Goal: Navigation & Orientation: Find specific page/section

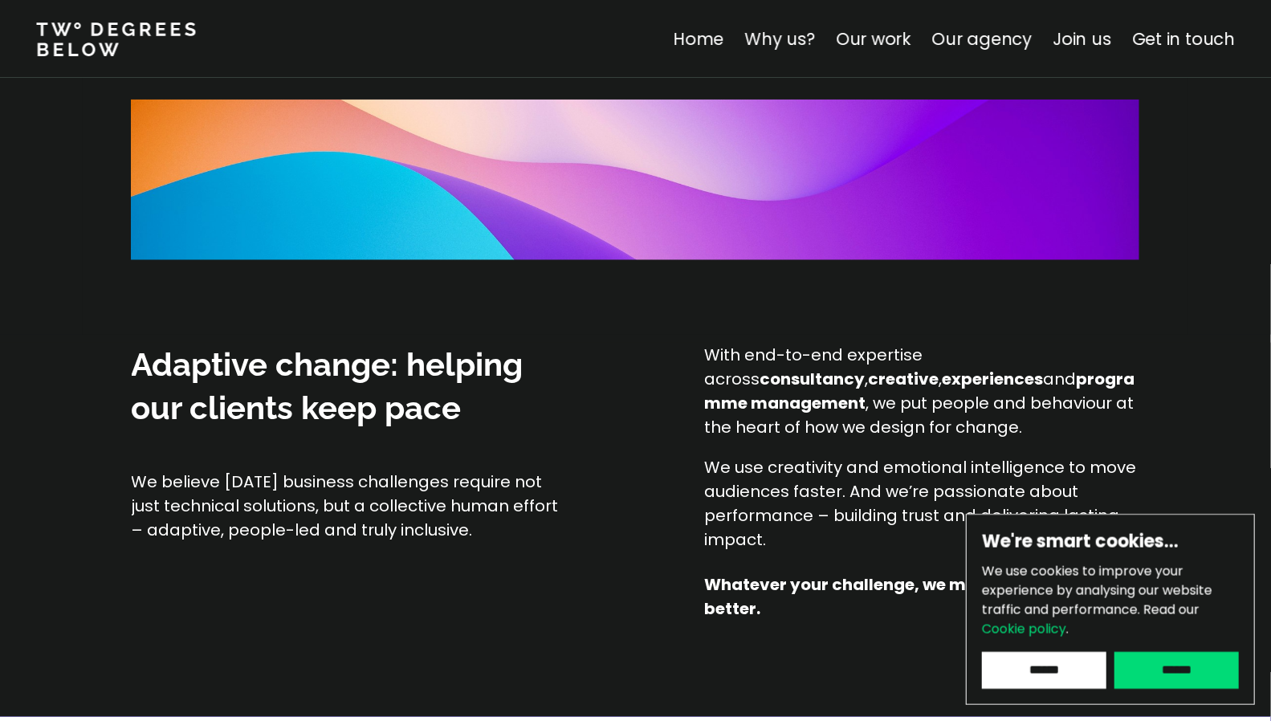
scroll to position [1147, 0]
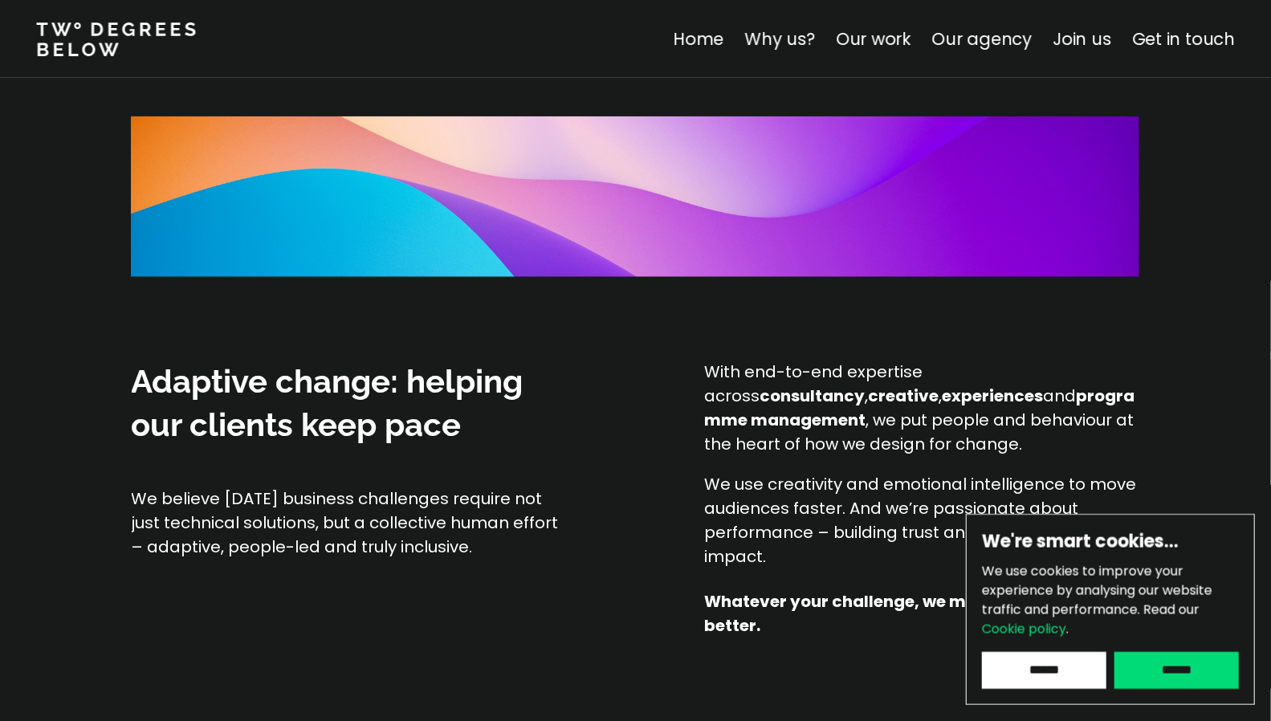
drag, startPoint x: 130, startPoint y: 78, endPoint x: 548, endPoint y: 343, distance: 494.5
click at [548, 343] on div at bounding box center [635, 318] width 1008 height 67
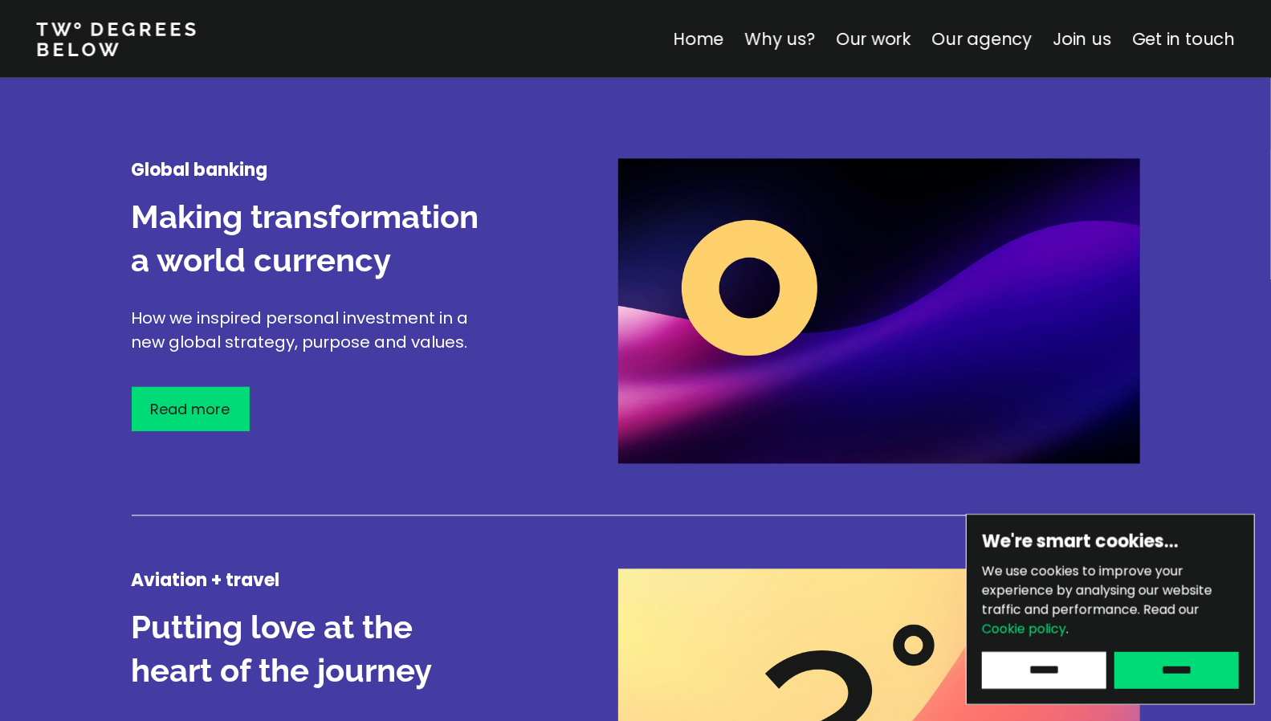
scroll to position [1975, 0]
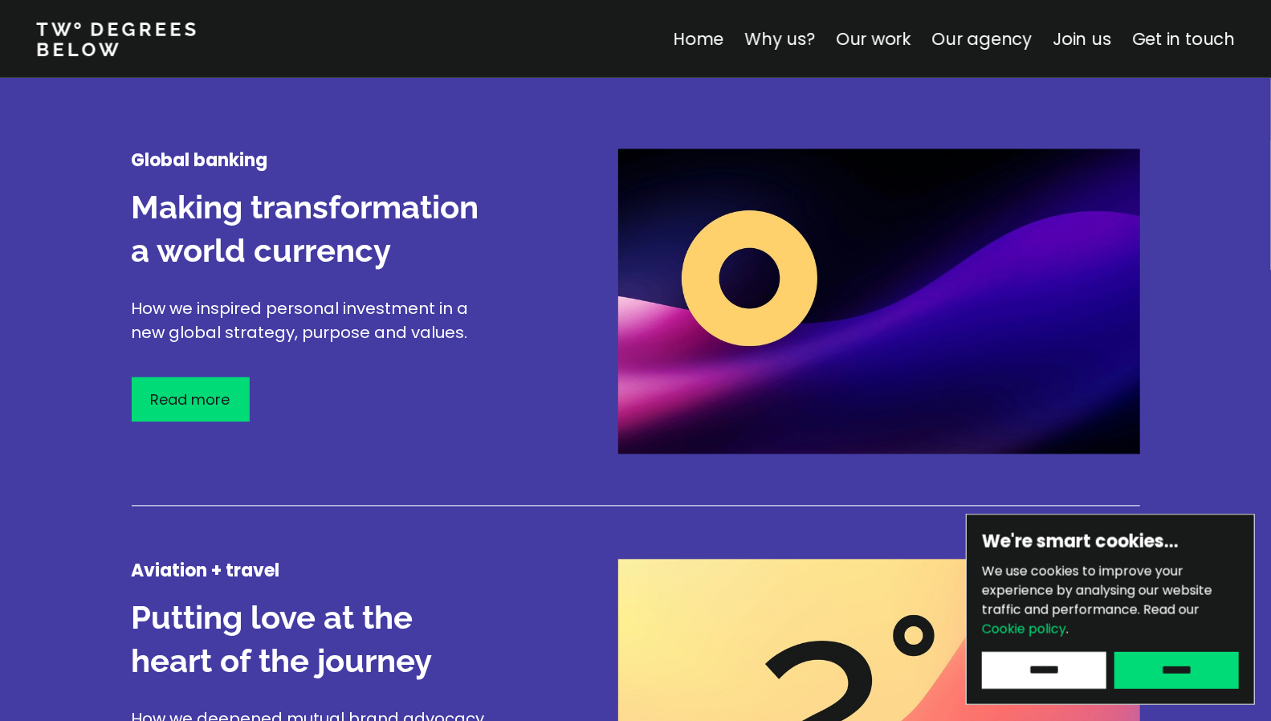
drag, startPoint x: 878, startPoint y: 345, endPoint x: 496, endPoint y: 100, distance: 453.9
click at [496, 100] on div at bounding box center [635, 110] width 1271 height 62
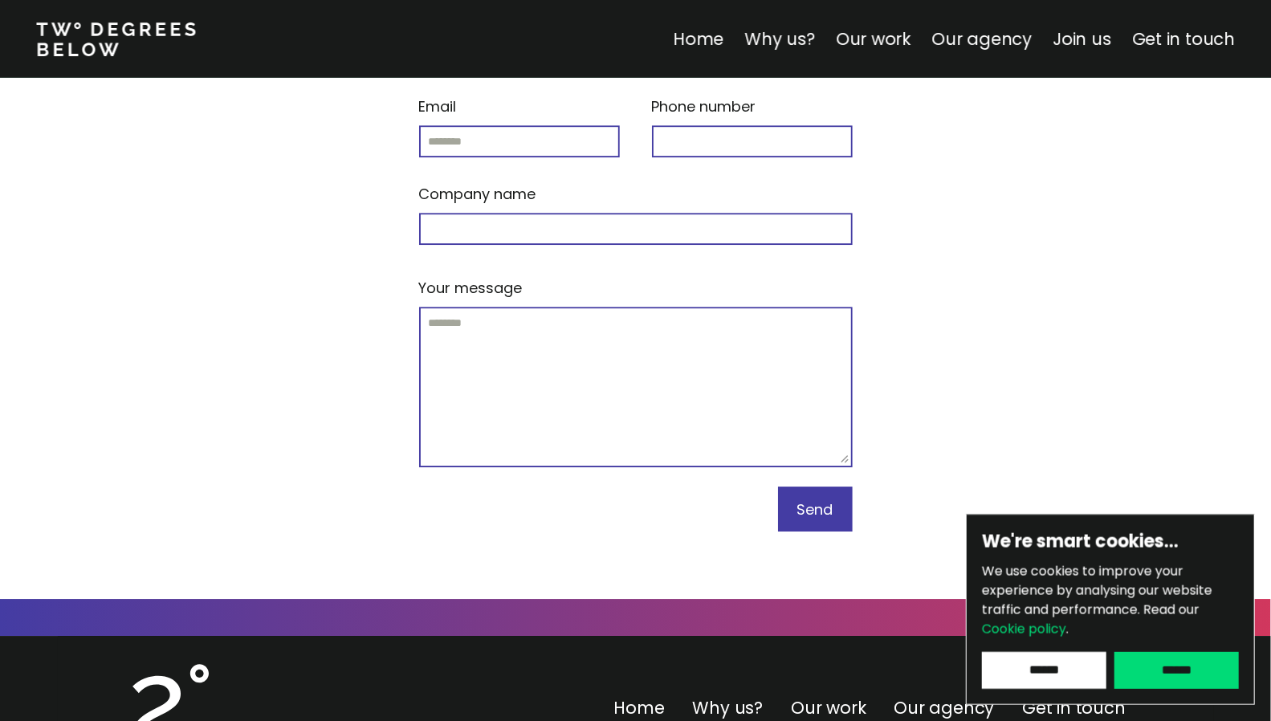
scroll to position [6874, 0]
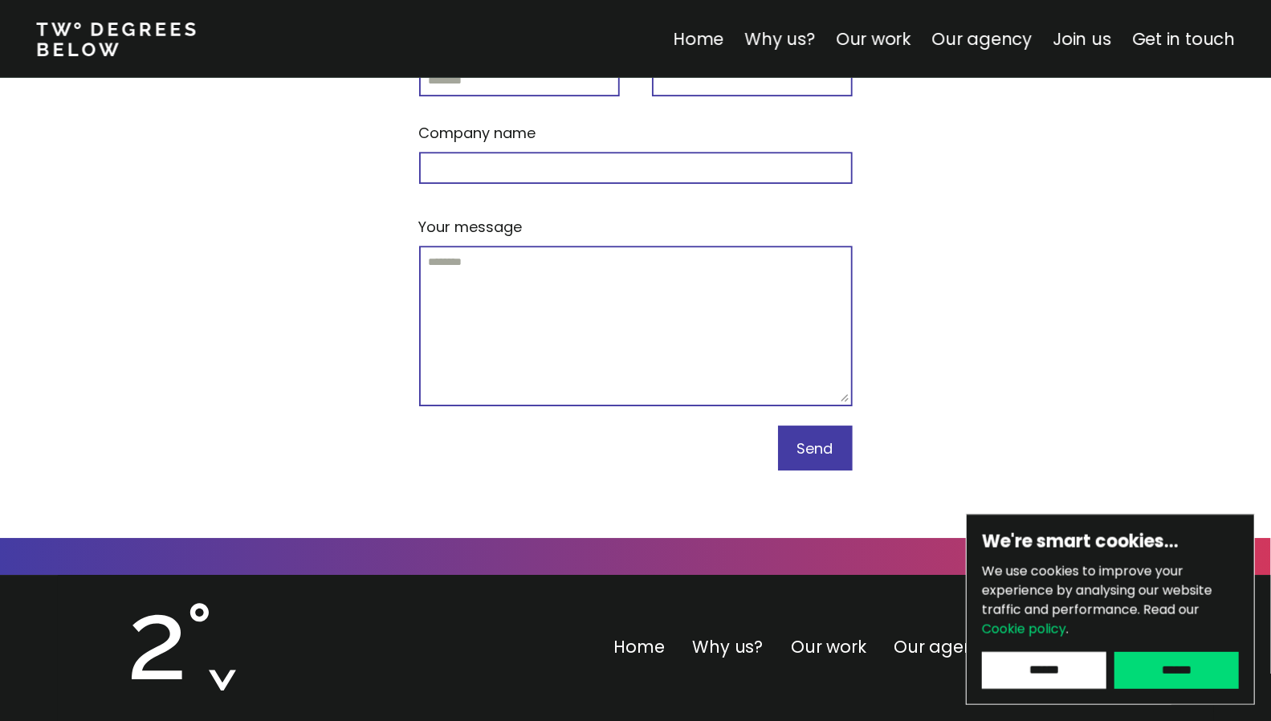
drag, startPoint x: 157, startPoint y: 470, endPoint x: 145, endPoint y: 480, distance: 14.8
click at [145, 603] on div at bounding box center [184, 647] width 104 height 88
click at [157, 603] on div at bounding box center [184, 647] width 104 height 88
drag, startPoint x: 87, startPoint y: 31, endPoint x: 157, endPoint y: 473, distance: 448.0
drag, startPoint x: 157, startPoint y: 473, endPoint x: 559, endPoint y: 567, distance: 412.3
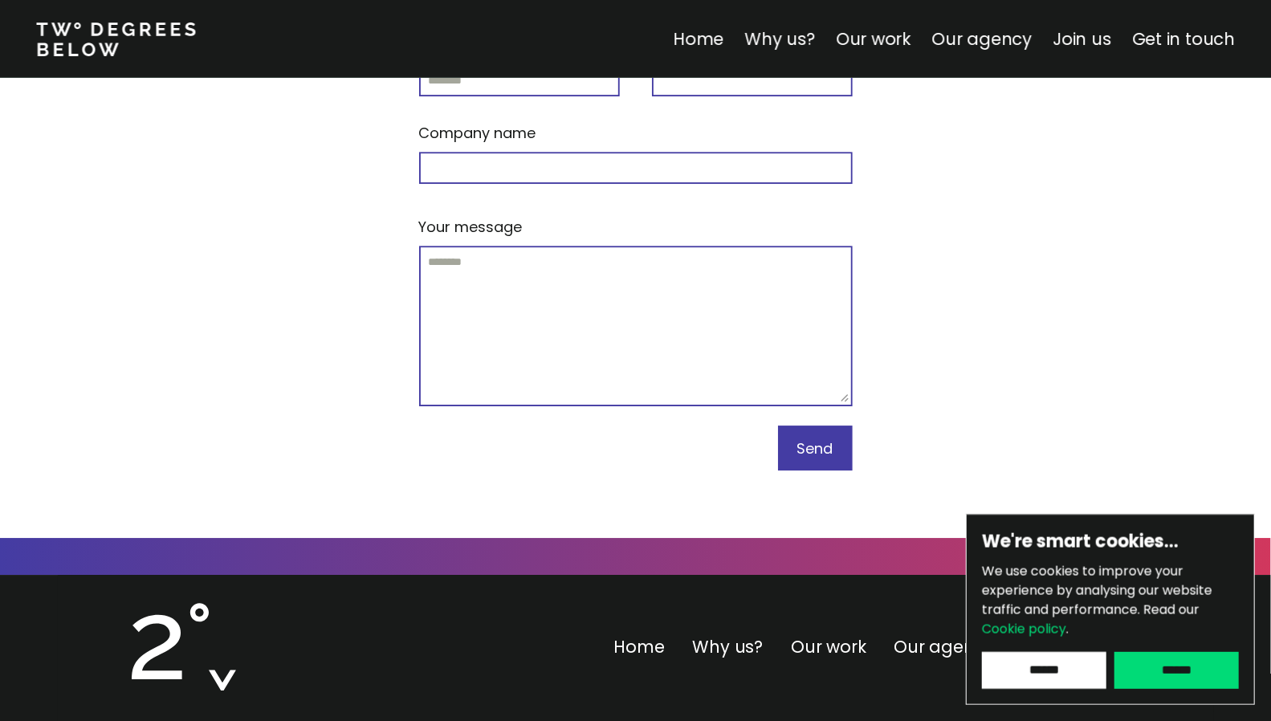
click at [1175, 672] on input "******" at bounding box center [1176, 670] width 124 height 37
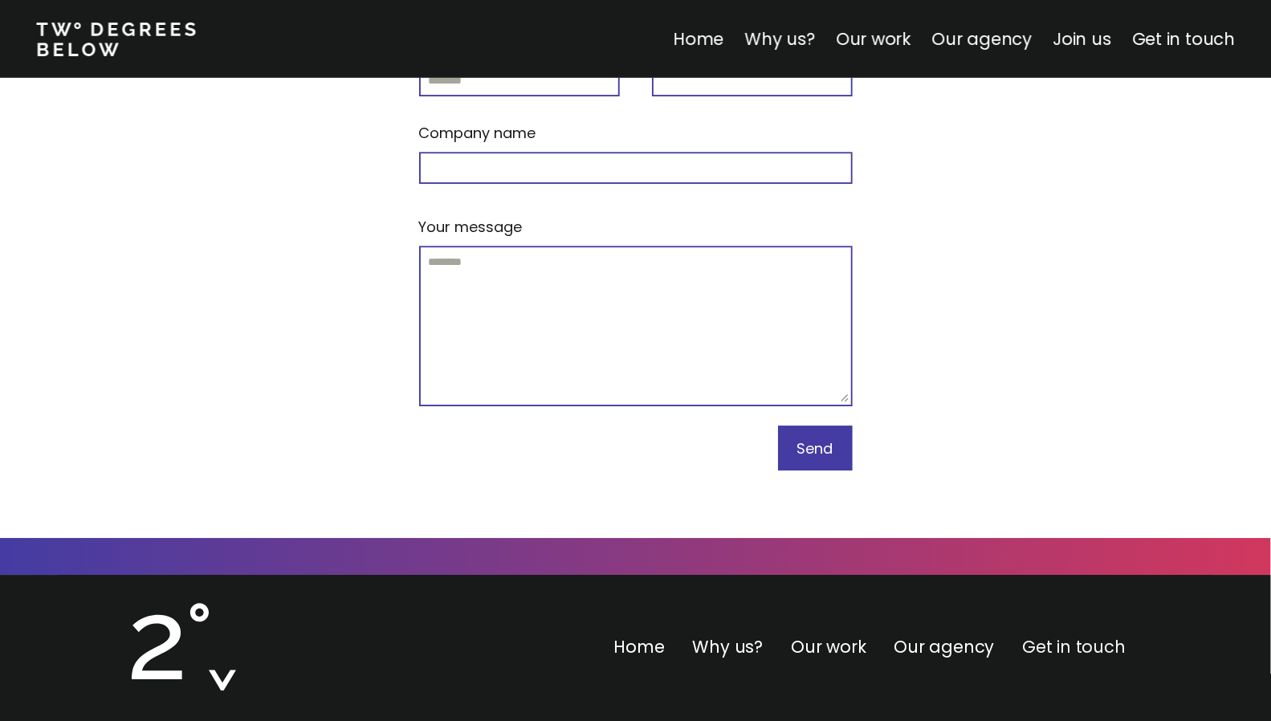
click at [1053, 635] on link "Get in touch" at bounding box center [1073, 646] width 103 height 23
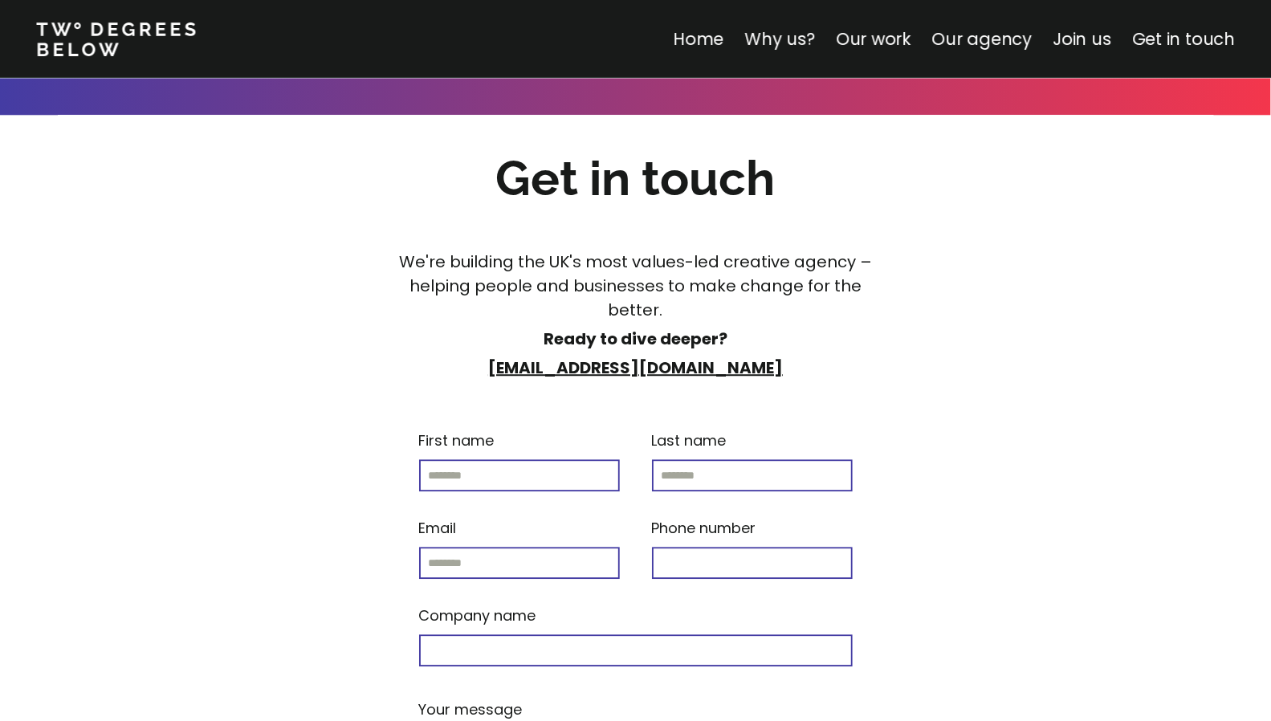
scroll to position [6316, 0]
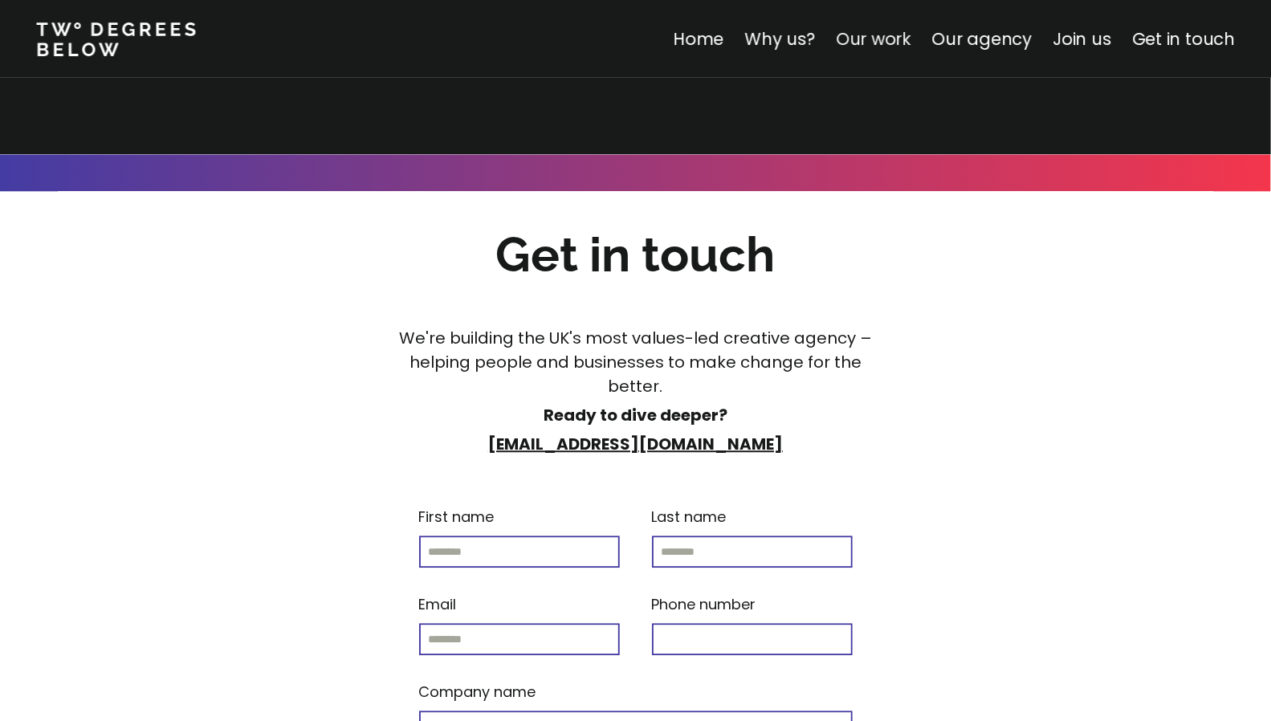
click at [891, 50] on link "Our work" at bounding box center [873, 38] width 75 height 23
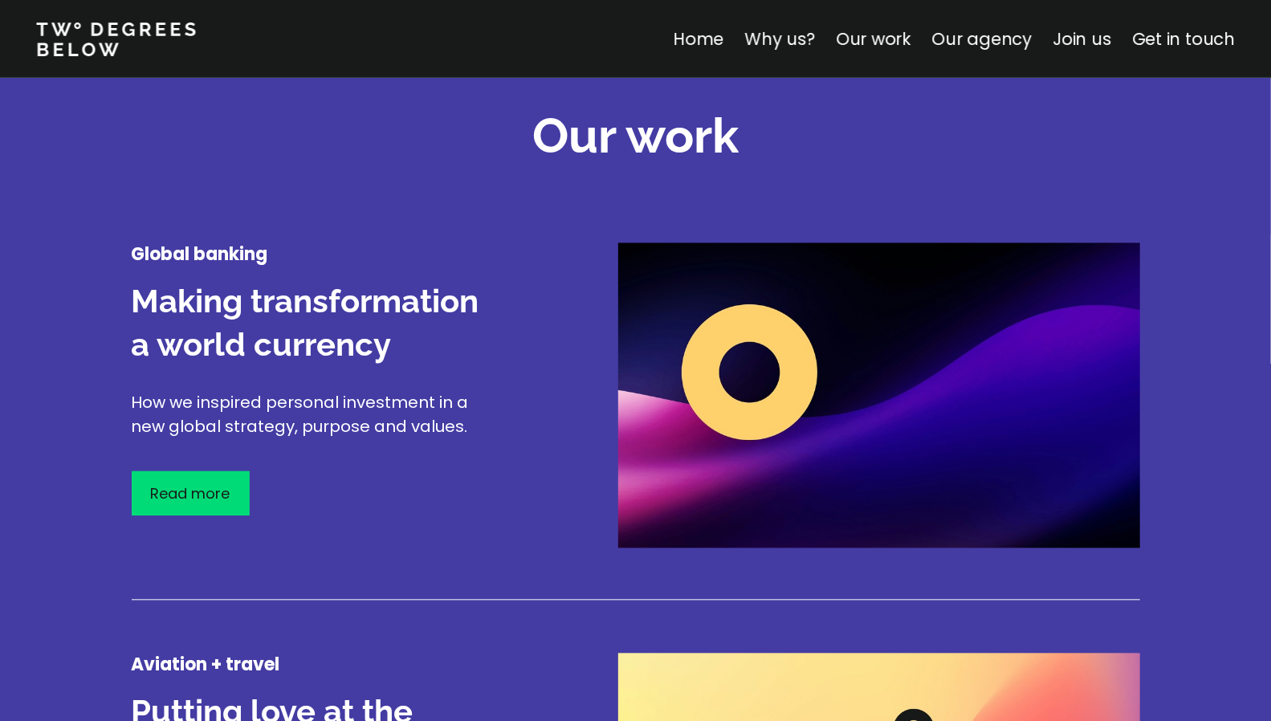
scroll to position [1965, 0]
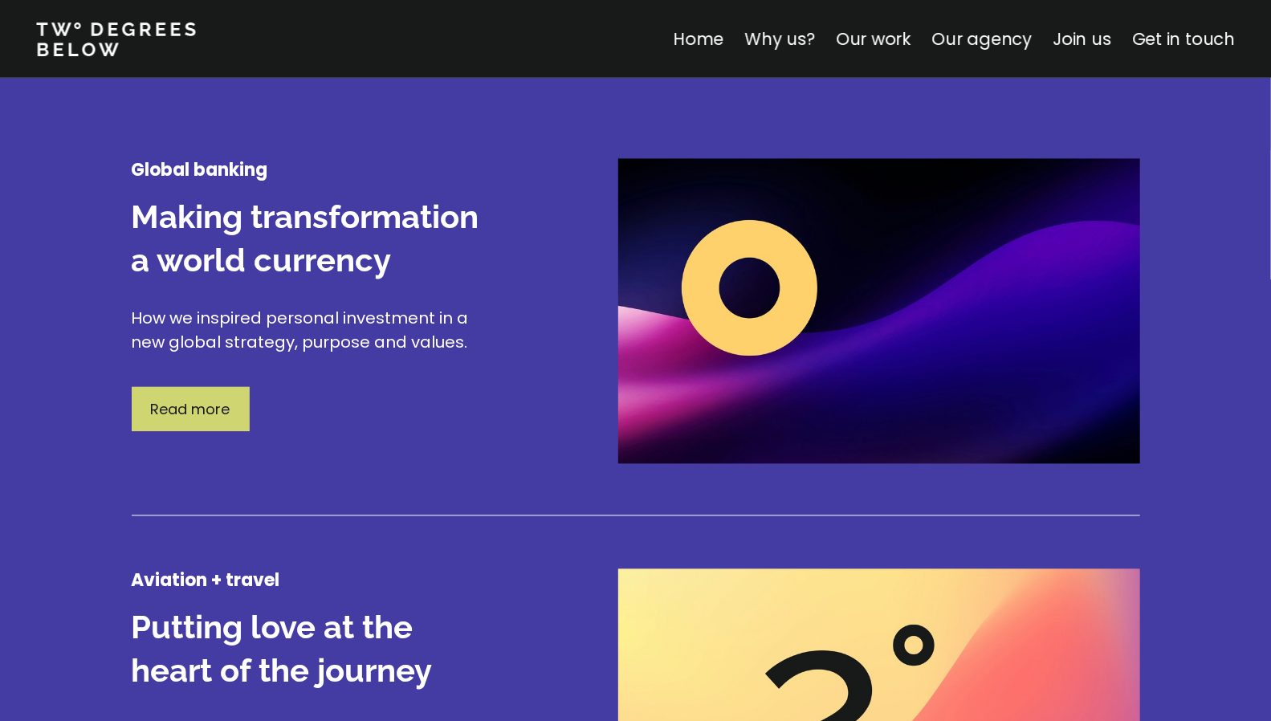
click at [244, 412] on div "Read more" at bounding box center [191, 408] width 118 height 45
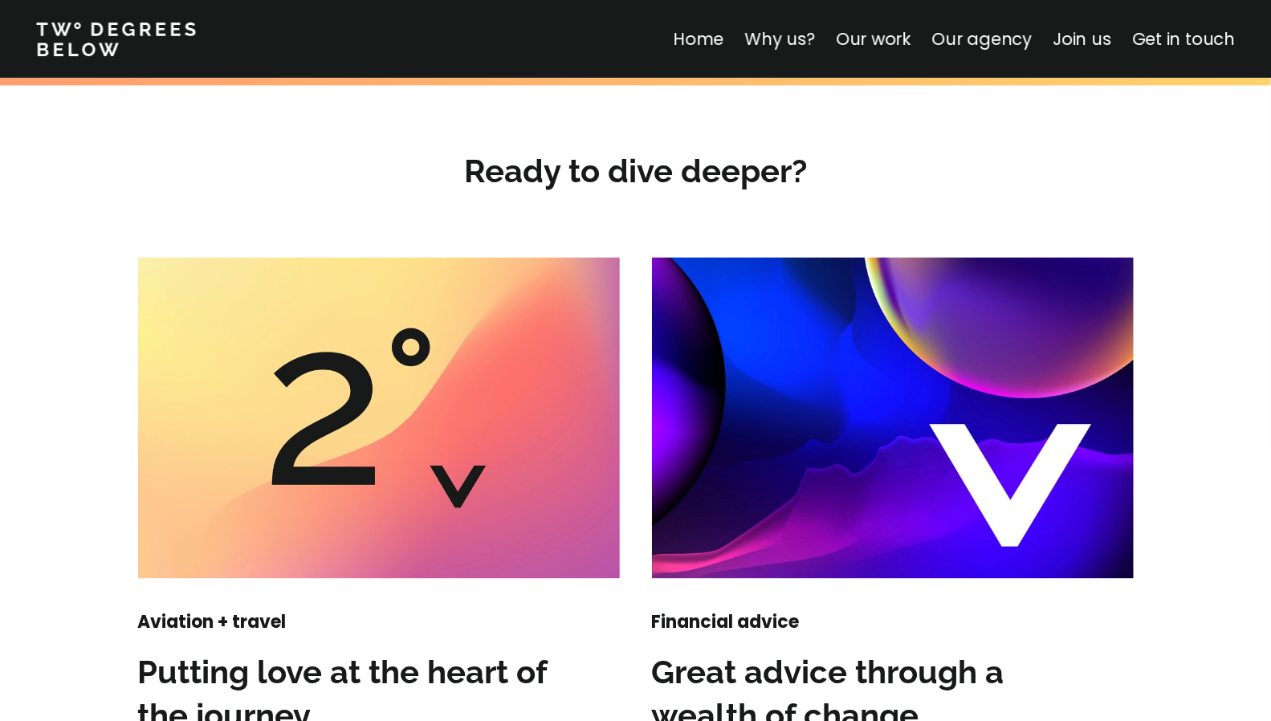
scroll to position [1795, 0]
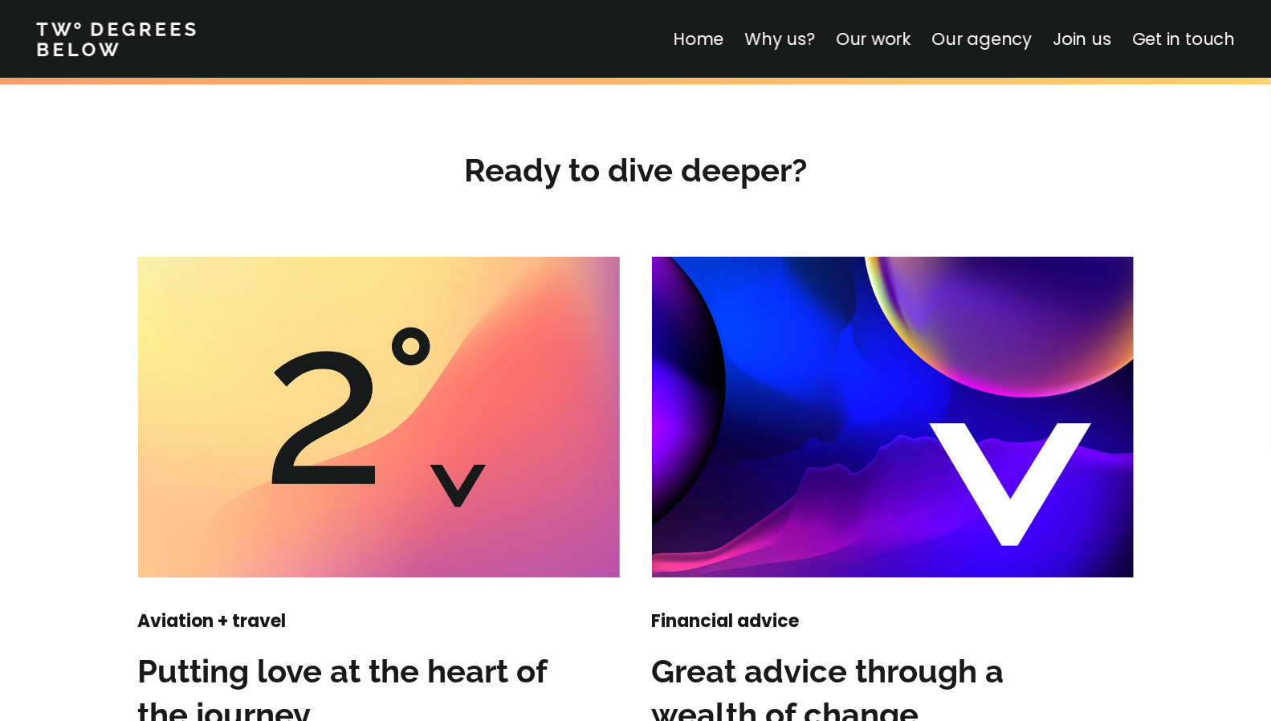
click at [373, 448] on img at bounding box center [379, 417] width 482 height 321
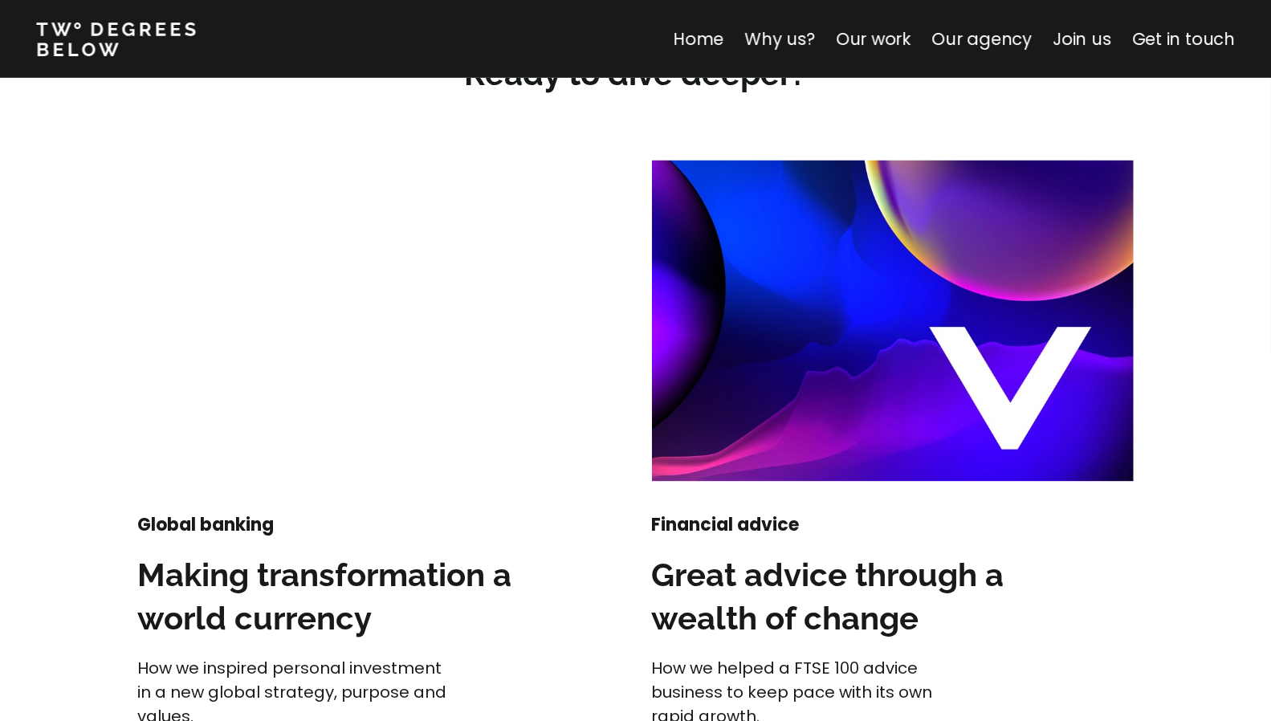
scroll to position [1877, 0]
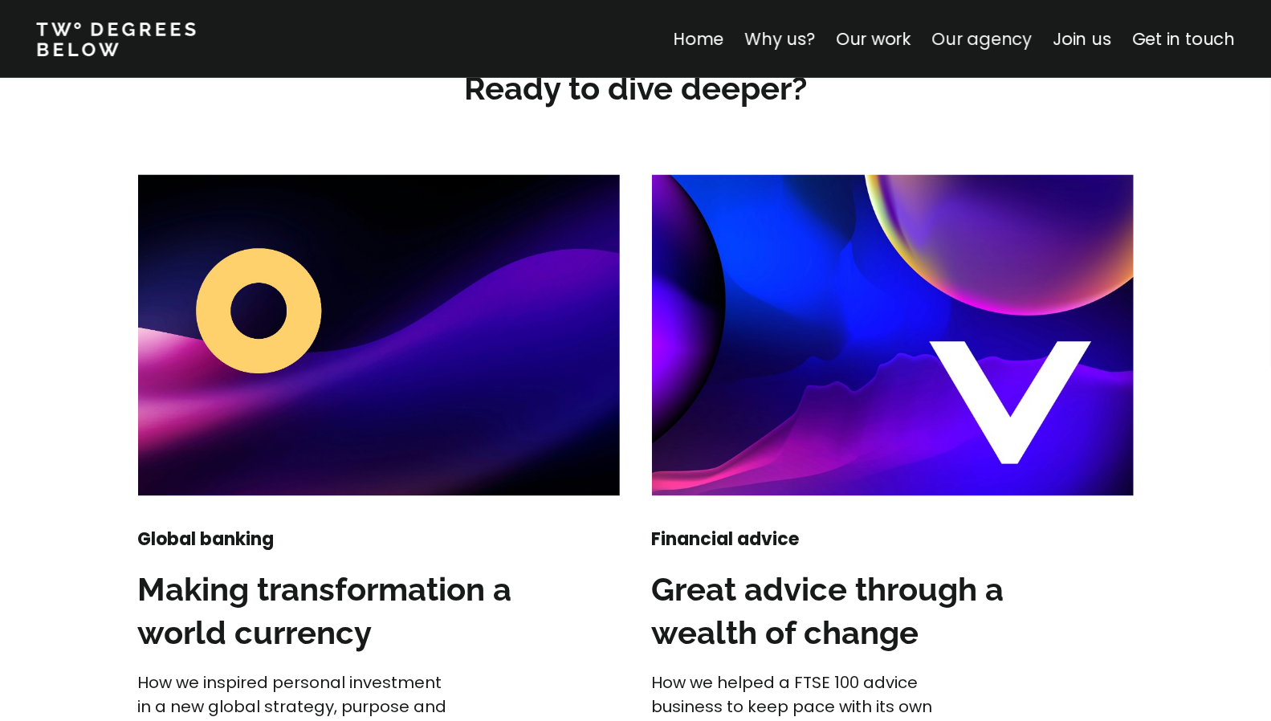
click at [996, 46] on link "Our agency" at bounding box center [981, 38] width 100 height 23
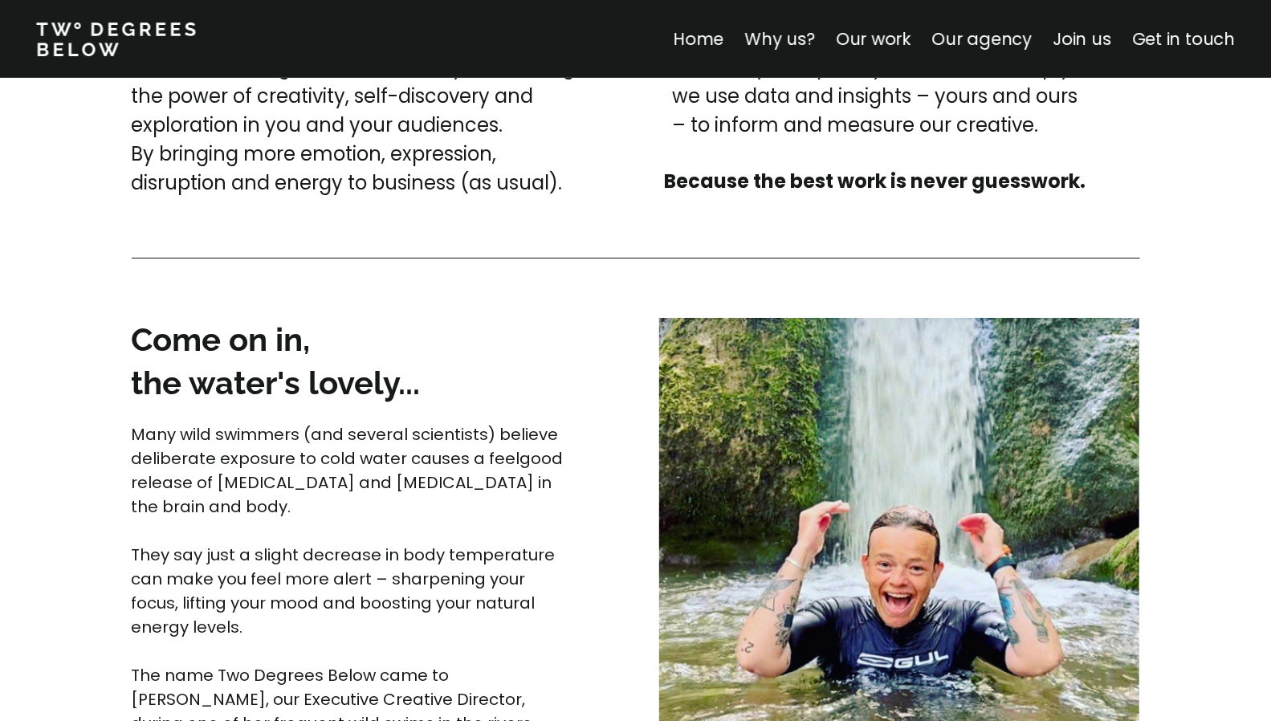
scroll to position [4027, 0]
